Goal: Navigation & Orientation: Find specific page/section

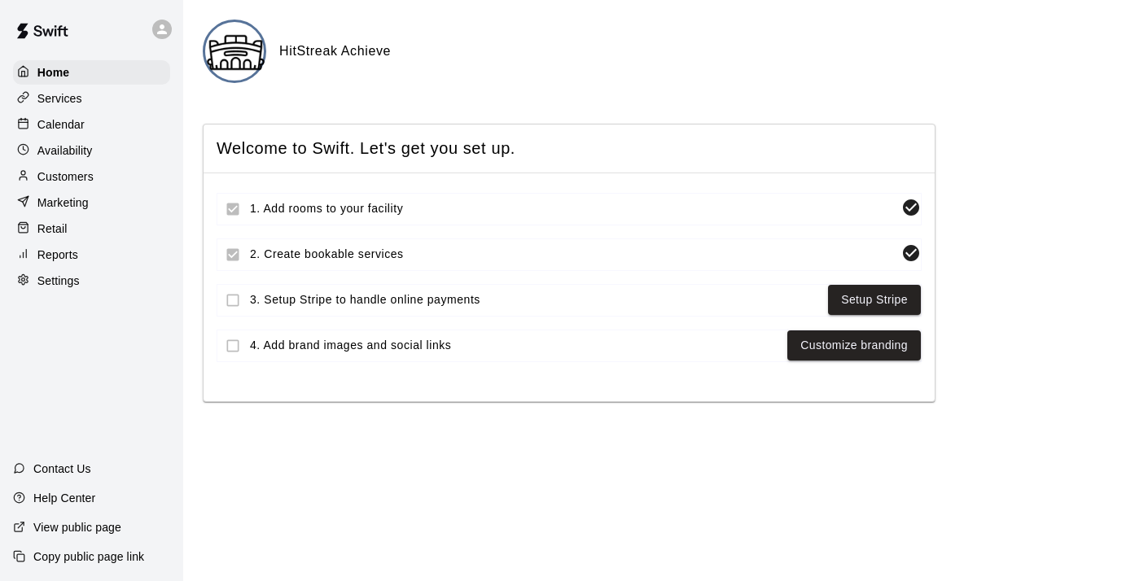
click at [68, 123] on p "Calendar" at bounding box center [60, 124] width 47 height 16
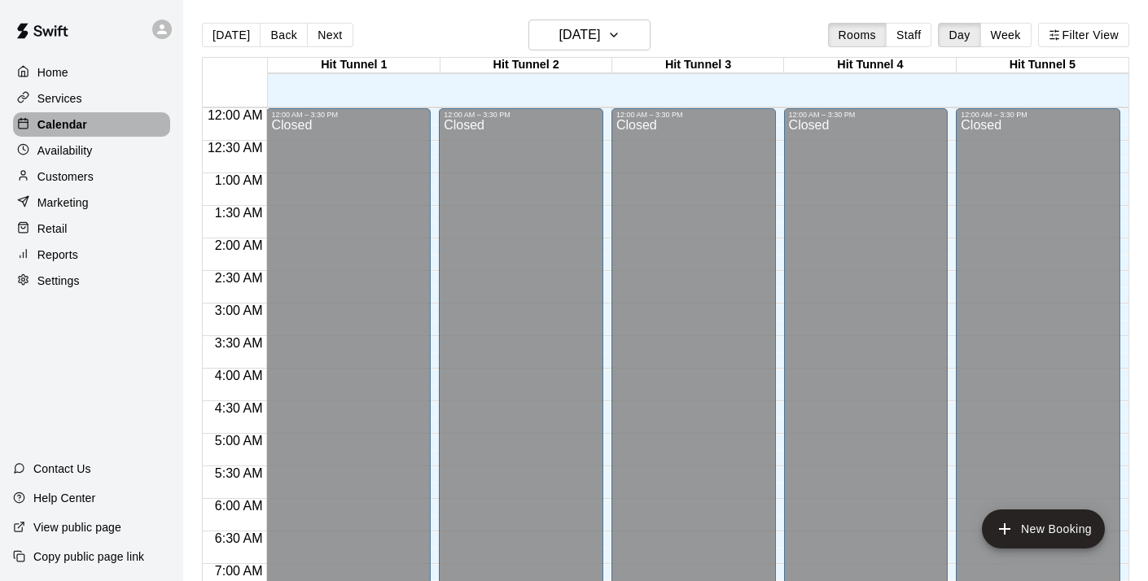
click at [76, 119] on p "Calendar" at bounding box center [62, 124] width 50 height 16
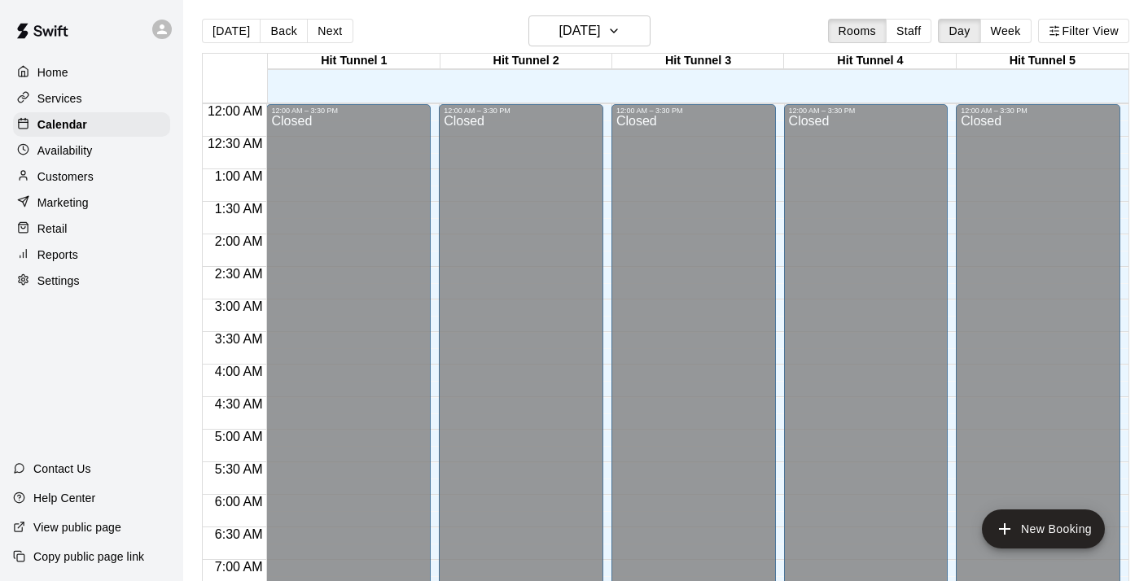
scroll to position [7, 0]
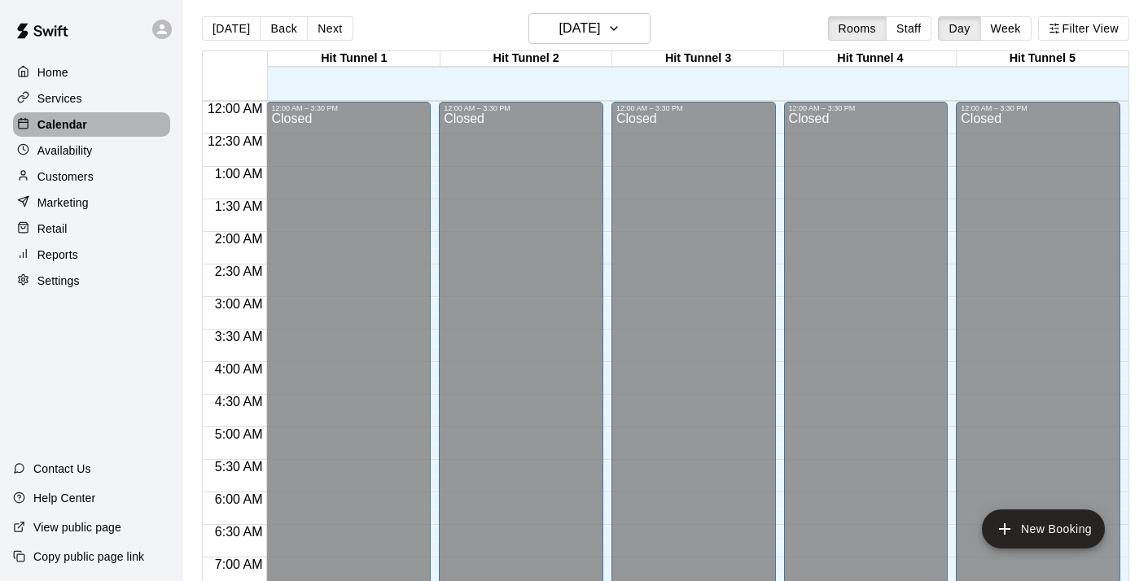
click at [62, 122] on p "Calendar" at bounding box center [62, 124] width 50 height 16
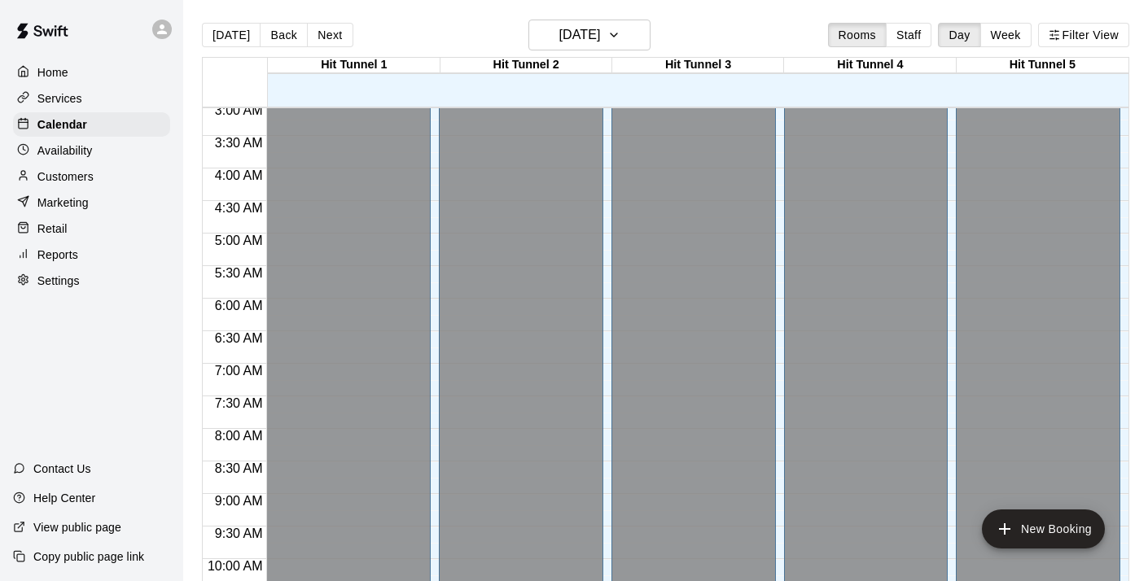
scroll to position [194, 0]
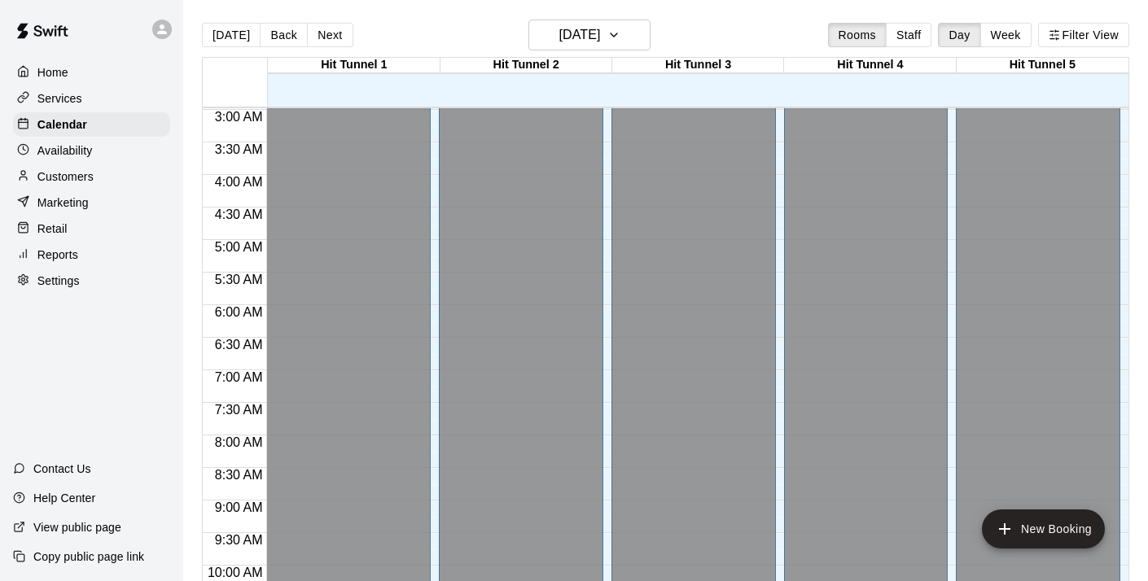
click at [61, 256] on p "Reports" at bounding box center [57, 255] width 41 height 16
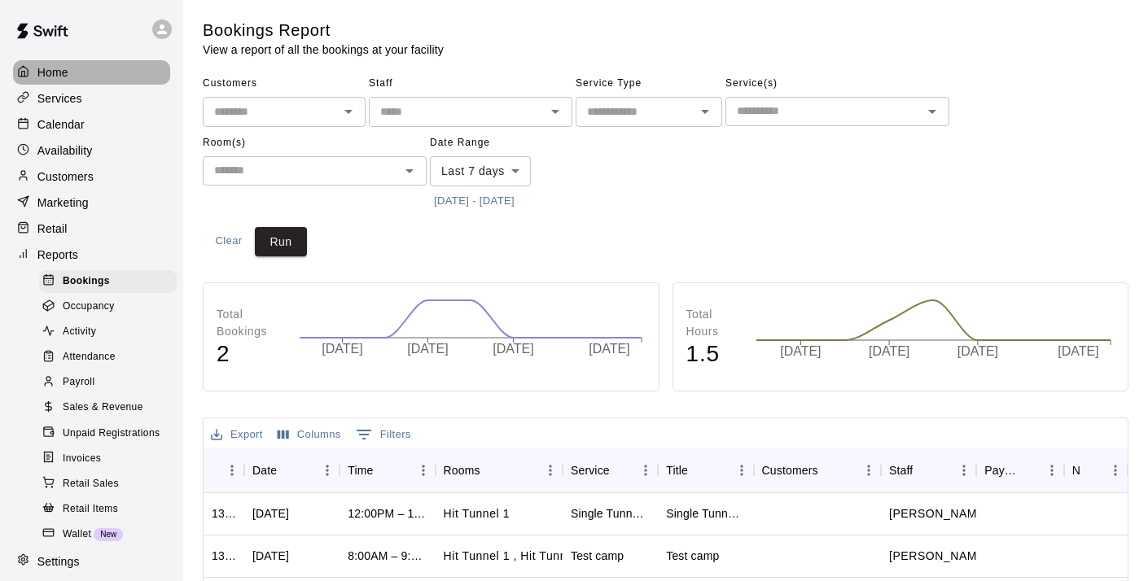
click at [54, 74] on p "Home" at bounding box center [52, 72] width 31 height 16
